Goal: Task Accomplishment & Management: Manage account settings

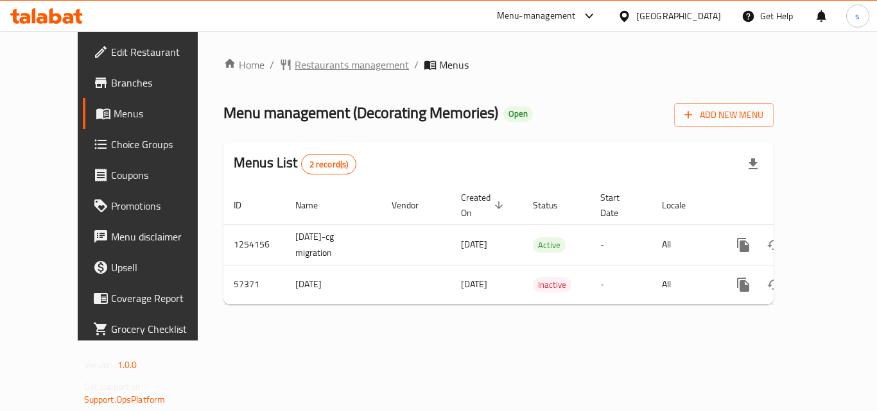
click at [295, 62] on span "Restaurants management" at bounding box center [352, 64] width 114 height 15
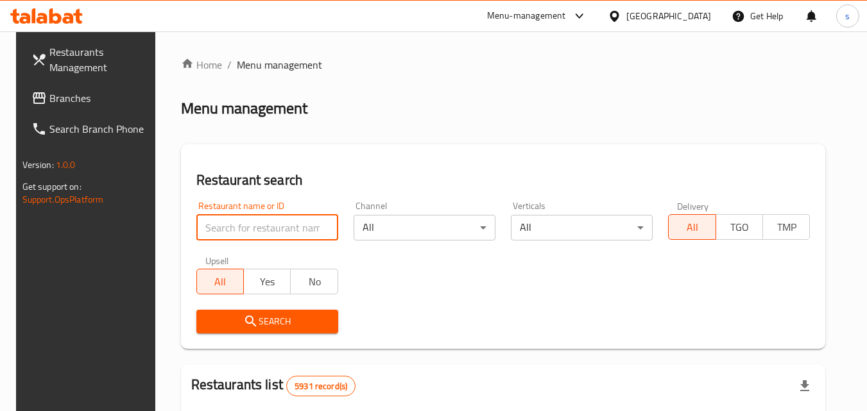
click at [275, 230] on input "search" at bounding box center [267, 228] width 142 height 26
paste input "27910"
type input "27910"
click button "Search" at bounding box center [267, 322] width 142 height 24
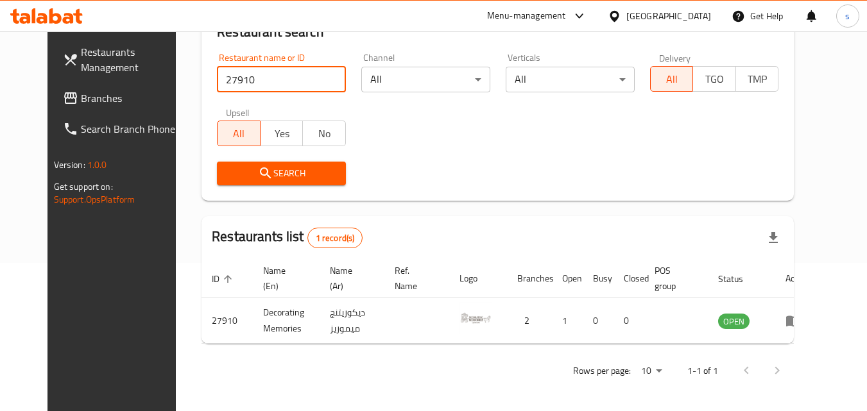
scroll to position [150, 0]
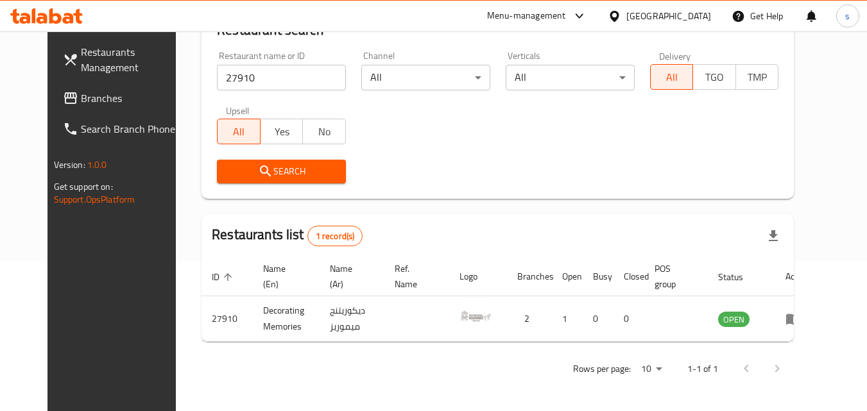
click at [683, 12] on div "[GEOGRAPHIC_DATA]" at bounding box center [669, 16] width 85 height 14
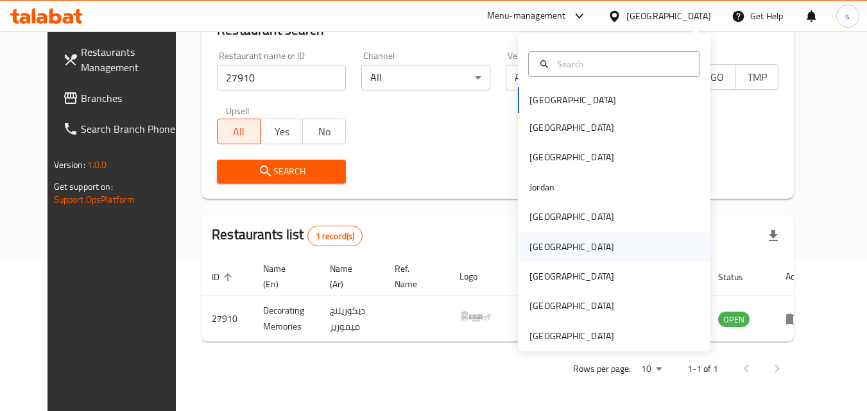
click at [530, 245] on div "[GEOGRAPHIC_DATA]" at bounding box center [572, 247] width 85 height 14
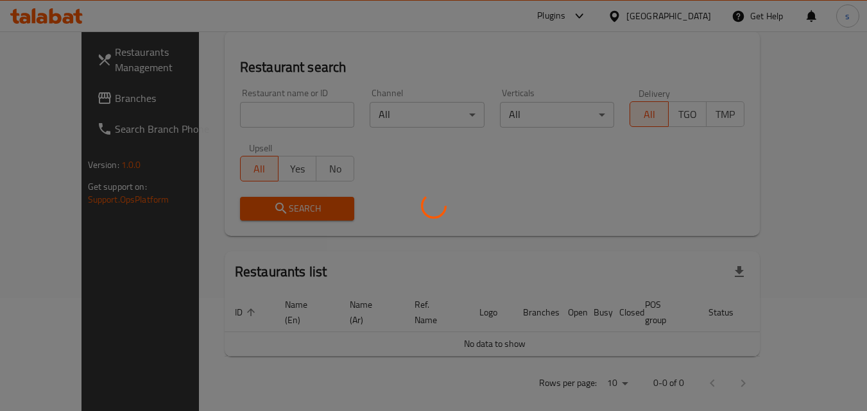
scroll to position [150, 0]
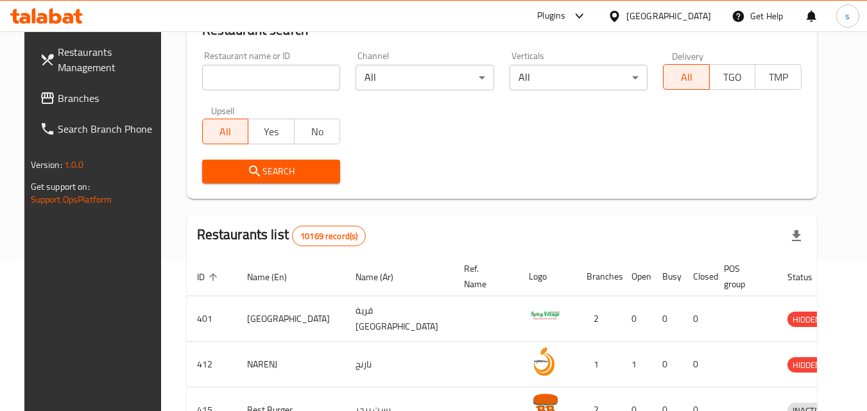
click at [83, 104] on span "Branches" at bounding box center [108, 98] width 101 height 15
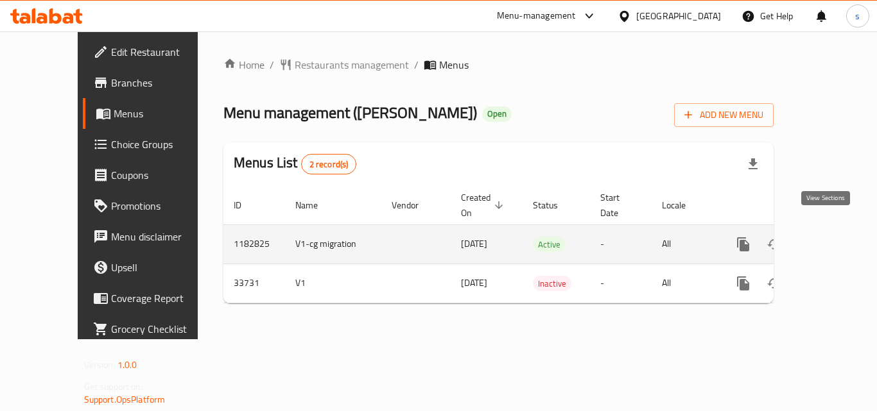
click at [828, 237] on icon "enhanced table" at bounding box center [835, 244] width 15 height 15
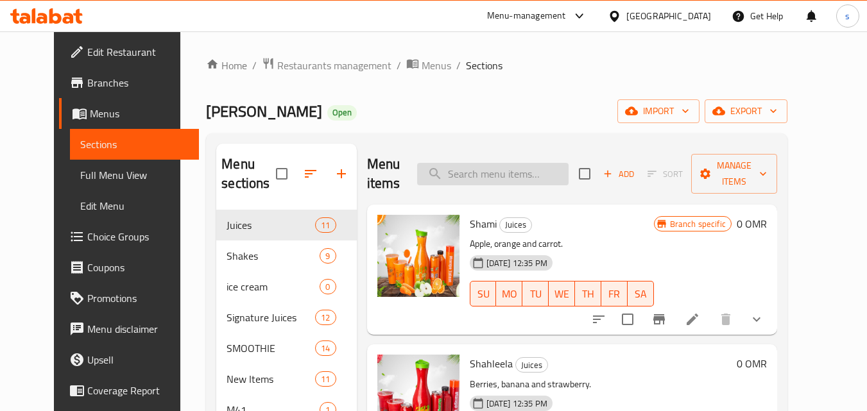
click at [493, 180] on input "search" at bounding box center [493, 174] width 152 height 22
paste input "[PERSON_NAME]"
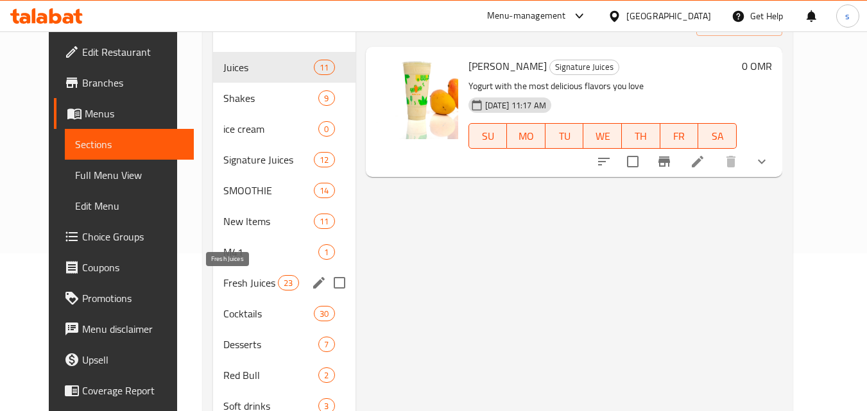
scroll to position [30, 0]
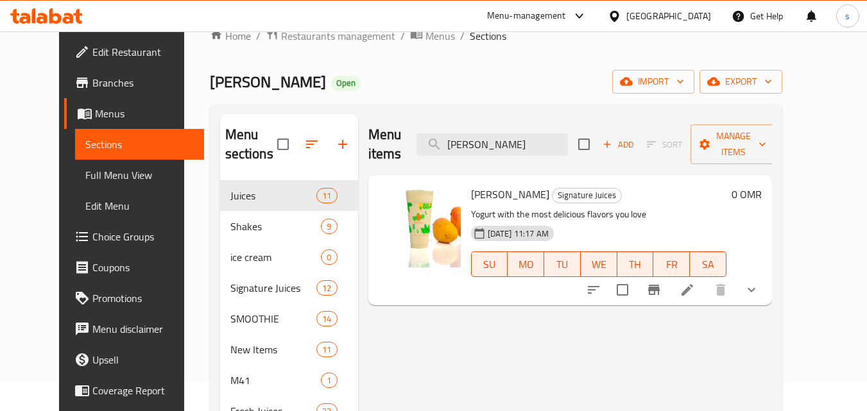
type input "[PERSON_NAME]"
click at [92, 234] on span "Choice Groups" at bounding box center [142, 236] width 101 height 15
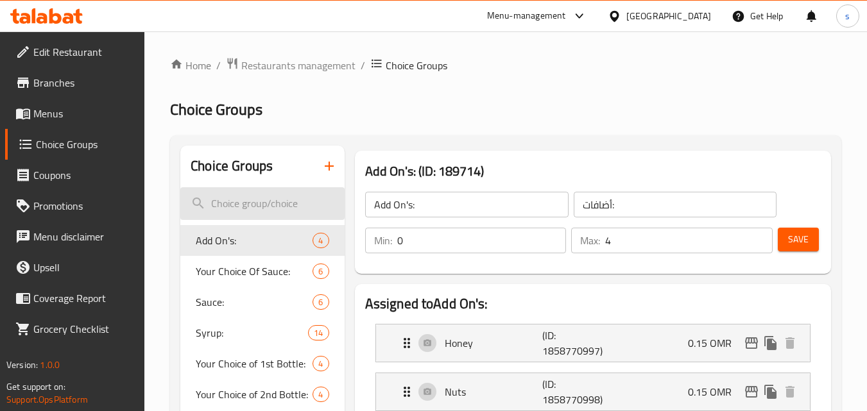
click at [281, 207] on input "search" at bounding box center [262, 203] width 164 height 33
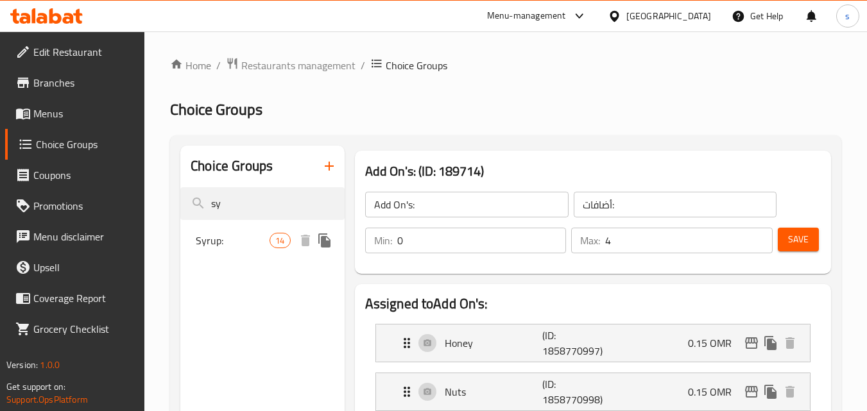
type input "sy"
click at [266, 236] on span "Syrup:" at bounding box center [233, 240] width 74 height 15
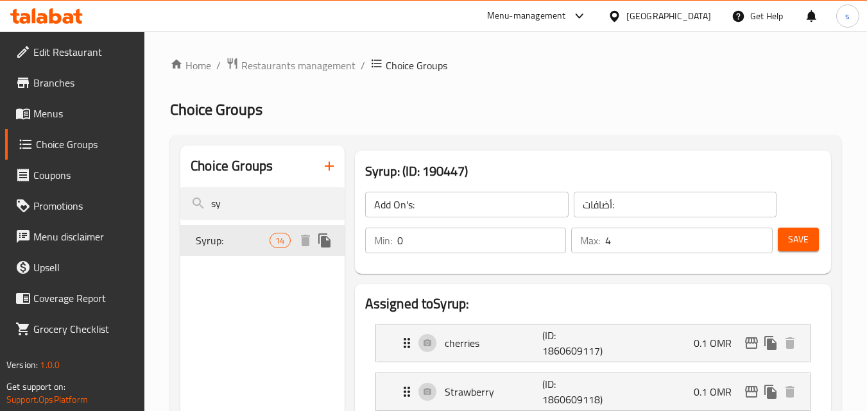
type input "Syrup:"
type input "سيرب:"
type input "13"
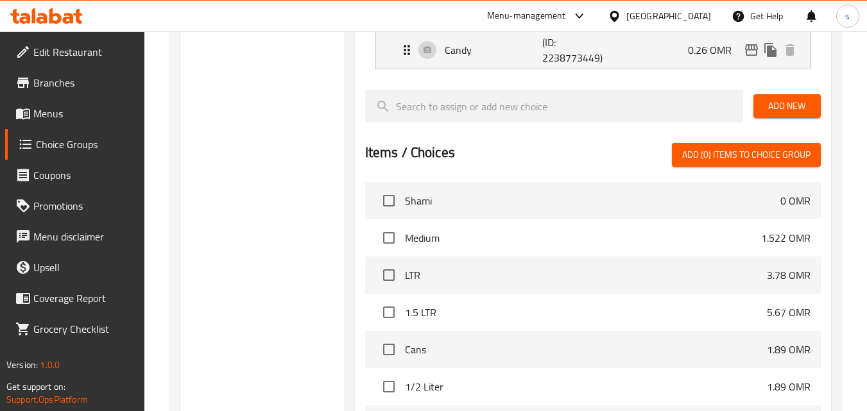
scroll to position [1027, 0]
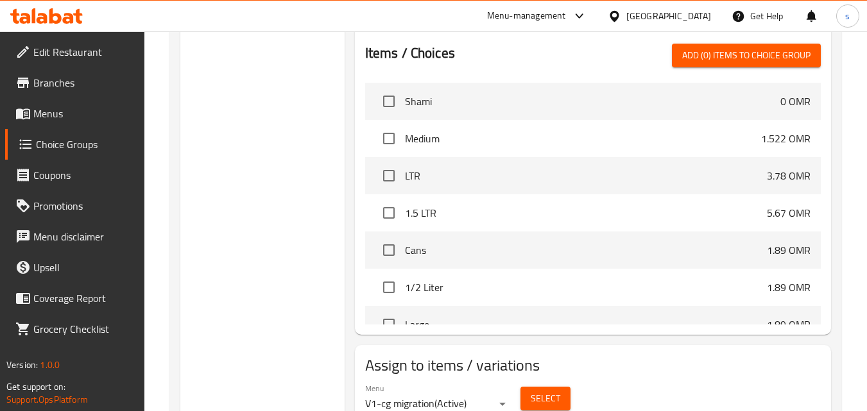
click at [689, 19] on div "[GEOGRAPHIC_DATA]" at bounding box center [669, 16] width 85 height 14
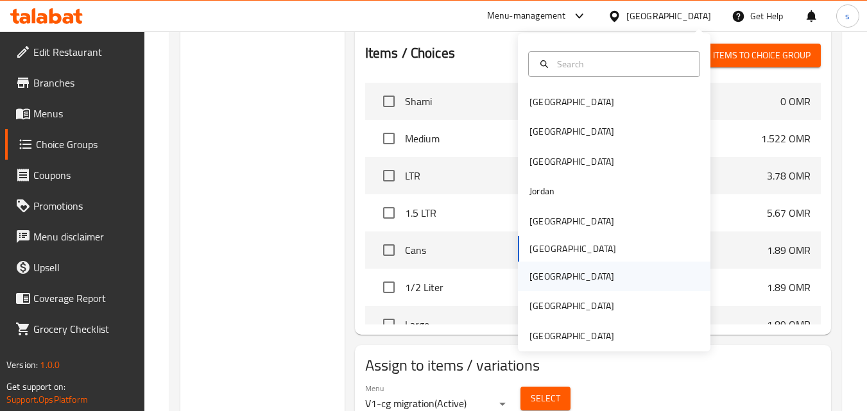
click at [530, 277] on div "[GEOGRAPHIC_DATA]" at bounding box center [572, 277] width 85 height 14
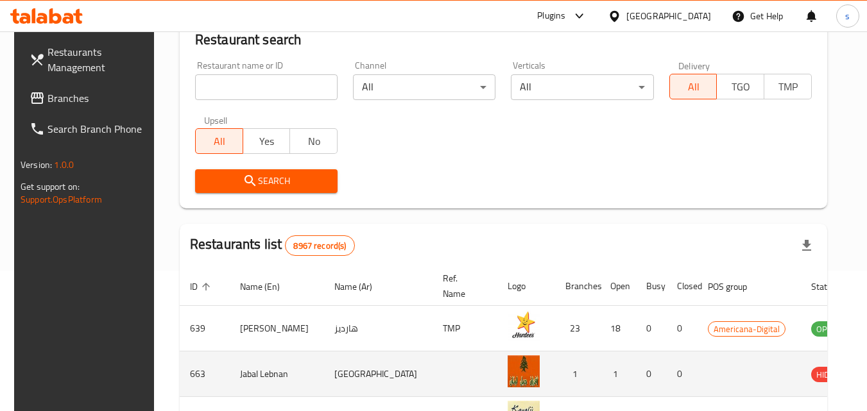
scroll to position [122, 0]
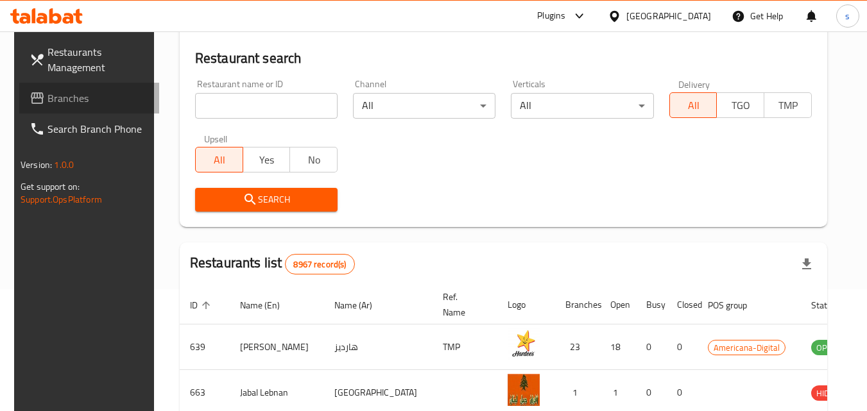
click at [107, 107] on link "Branches" at bounding box center [89, 98] width 140 height 31
